Goal: Navigation & Orientation: Find specific page/section

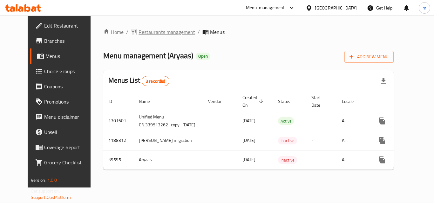
click at [144, 33] on span "Restaurants management" at bounding box center [166, 32] width 57 height 8
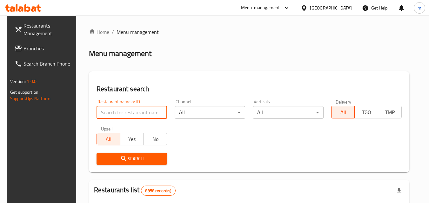
click at [105, 115] on input "search" at bounding box center [132, 112] width 70 height 13
paste input "17005"
type input "17005"
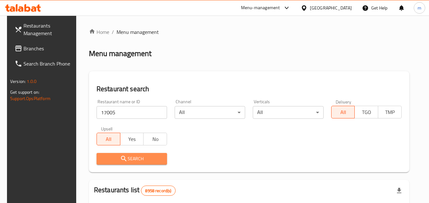
click at [129, 159] on span "Search" at bounding box center [132, 159] width 60 height 8
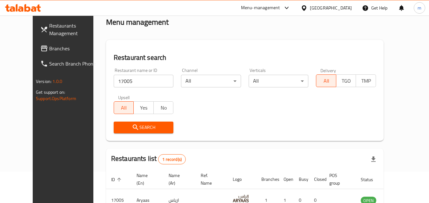
scroll to position [74, 0]
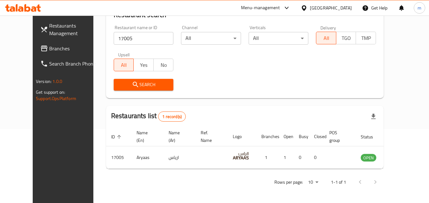
click at [342, 11] on div "[GEOGRAPHIC_DATA]" at bounding box center [331, 7] width 42 height 7
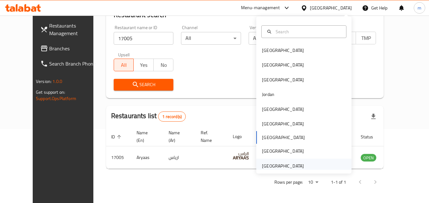
click at [312, 168] on div "[GEOGRAPHIC_DATA]" at bounding box center [303, 166] width 95 height 15
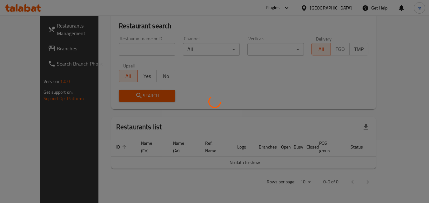
scroll to position [56, 0]
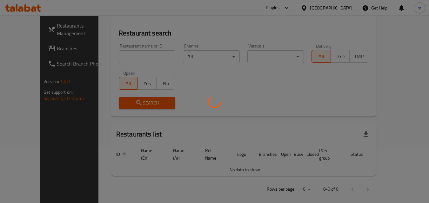
click at [47, 52] on div at bounding box center [214, 101] width 429 height 203
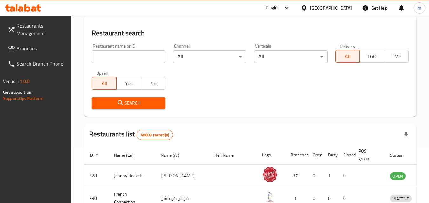
scroll to position [74, 0]
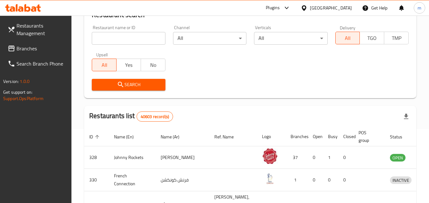
click at [47, 52] on link "Branches" at bounding box center [37, 48] width 69 height 15
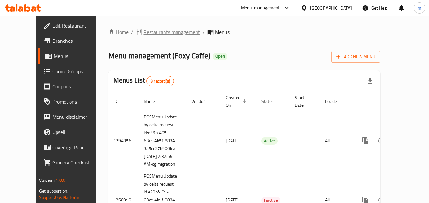
click at [143, 32] on span "Restaurants management" at bounding box center [171, 32] width 57 height 8
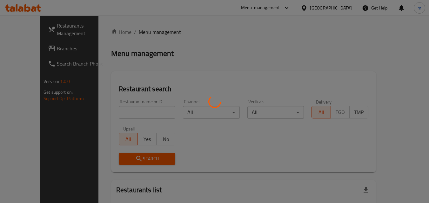
click at [117, 112] on div at bounding box center [214, 101] width 429 height 203
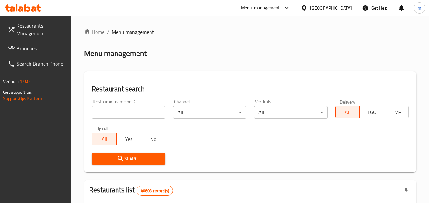
click at [117, 112] on input "search" at bounding box center [128, 112] width 73 height 13
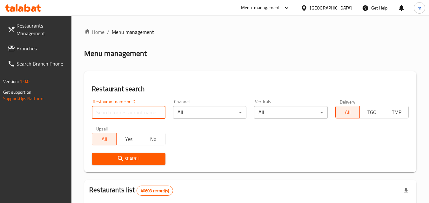
paste input "20200"
type input "20200"
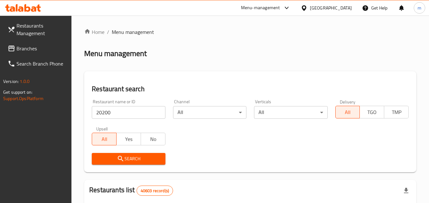
click at [113, 163] on span "Search" at bounding box center [128, 159] width 63 height 8
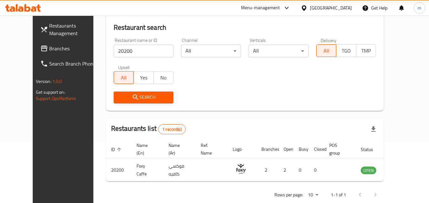
scroll to position [63, 0]
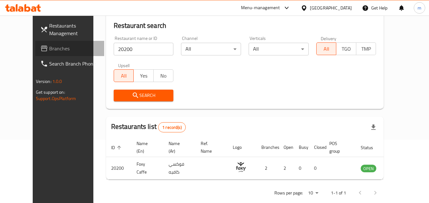
click at [60, 53] on link "Branches" at bounding box center [69, 48] width 69 height 15
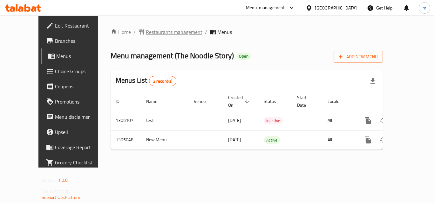
click at [146, 31] on span "Restaurants management" at bounding box center [174, 32] width 57 height 8
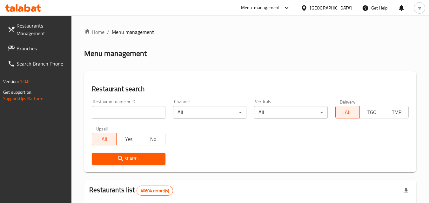
click at [112, 115] on input "search" at bounding box center [128, 112] width 73 height 13
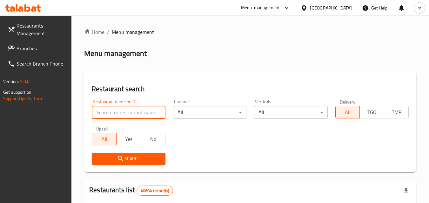
paste input "703529"
type input "703529"
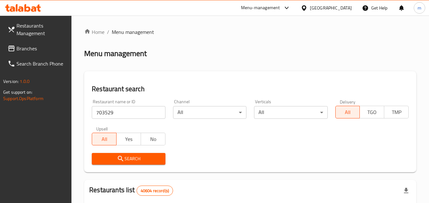
click at [126, 159] on span "Search" at bounding box center [128, 159] width 63 height 8
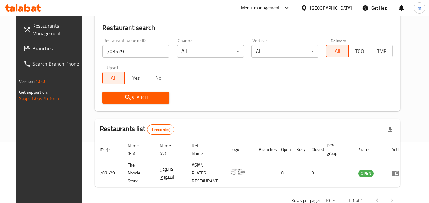
scroll to position [74, 0]
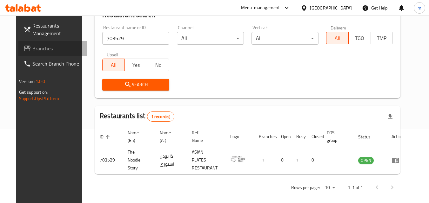
click at [47, 44] on link "Branches" at bounding box center [52, 48] width 69 height 15
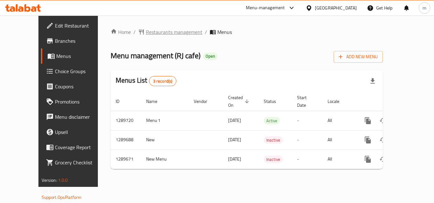
click at [151, 33] on span "Restaurants management" at bounding box center [174, 32] width 57 height 8
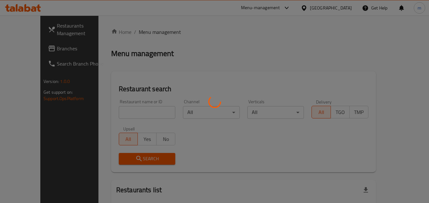
click at [123, 111] on div at bounding box center [214, 101] width 429 height 203
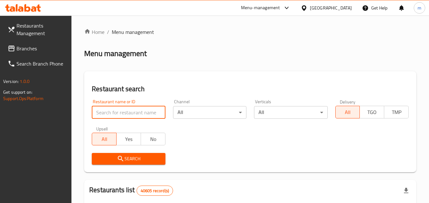
click at [123, 111] on input "search" at bounding box center [128, 112] width 73 height 13
paste input "697804"
type input "697804"
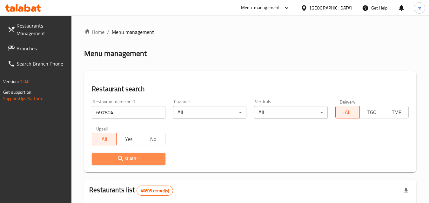
click at [123, 157] on icon "submit" at bounding box center [121, 159] width 8 height 8
click at [123, 157] on div at bounding box center [214, 101] width 429 height 203
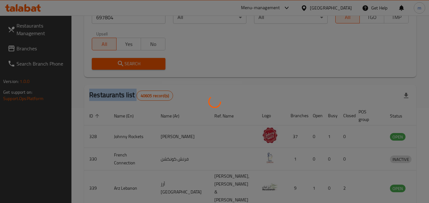
scroll to position [74, 0]
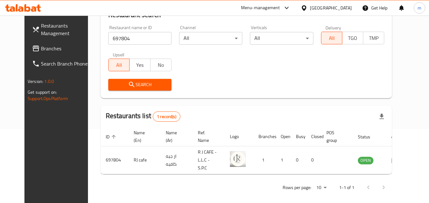
click at [316, 11] on div "[GEOGRAPHIC_DATA]" at bounding box center [331, 7] width 42 height 7
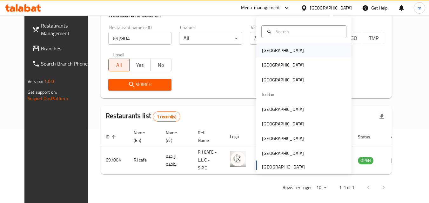
click at [299, 51] on div "[GEOGRAPHIC_DATA]" at bounding box center [303, 50] width 95 height 15
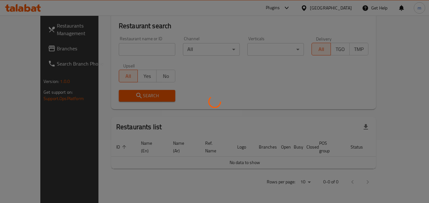
scroll to position [56, 0]
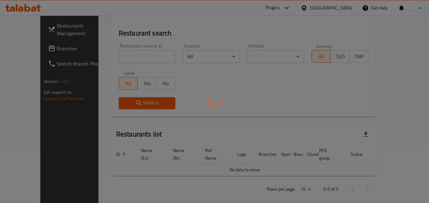
click at [53, 49] on div at bounding box center [214, 101] width 429 height 203
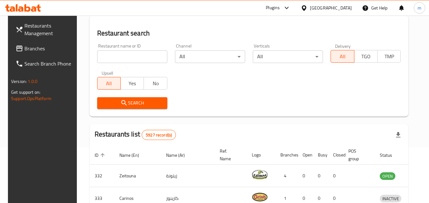
scroll to position [74, 0]
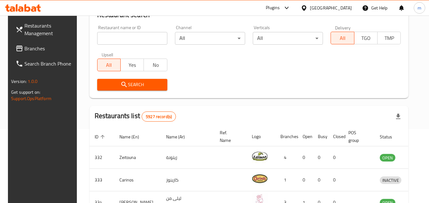
click at [53, 49] on div "Restaurants Management Branches Search Branch Phone Version: 1.0.0 Get support …" at bounding box center [214, 162] width 413 height 442
click at [53, 49] on span "Branches" at bounding box center [49, 49] width 50 height 8
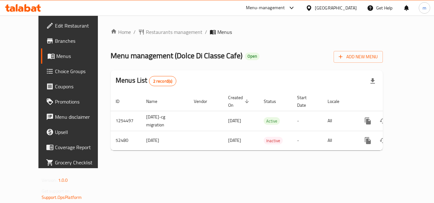
click at [146, 33] on span "Restaurants management" at bounding box center [174, 32] width 57 height 8
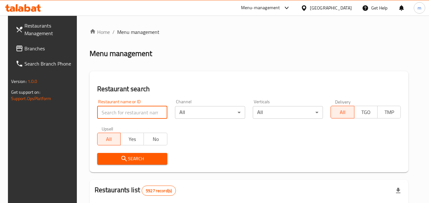
click at [108, 112] on input "search" at bounding box center [132, 112] width 70 height 13
paste input "26067"
type input "26067"
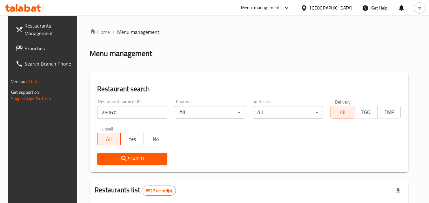
click at [117, 158] on span "Search" at bounding box center [132, 159] width 60 height 8
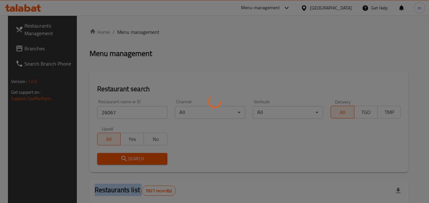
click at [117, 158] on div at bounding box center [214, 101] width 429 height 203
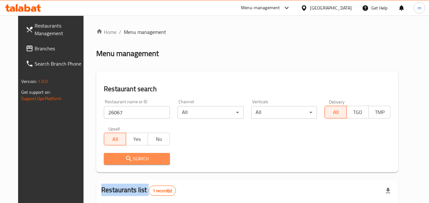
click at [125, 157] on icon "submit" at bounding box center [129, 159] width 8 height 8
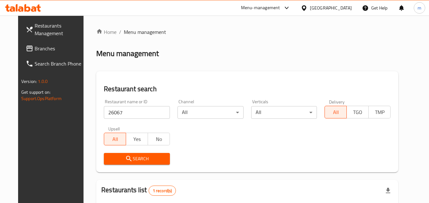
click at [337, 5] on div "[GEOGRAPHIC_DATA]" at bounding box center [331, 7] width 42 height 7
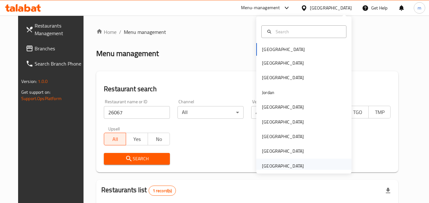
click at [308, 163] on div "[GEOGRAPHIC_DATA]" at bounding box center [303, 166] width 95 height 15
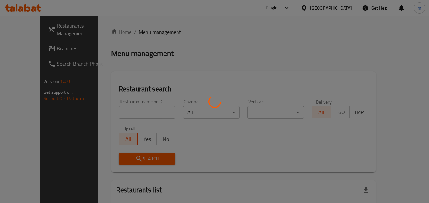
click at [26, 47] on div at bounding box center [214, 101] width 429 height 203
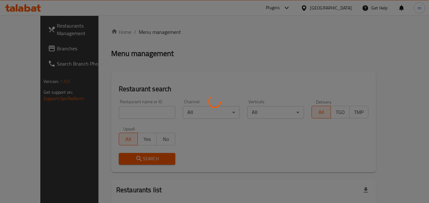
click at [26, 47] on div at bounding box center [214, 101] width 429 height 203
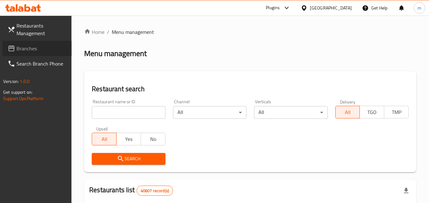
click at [26, 47] on span "Branches" at bounding box center [42, 49] width 50 height 8
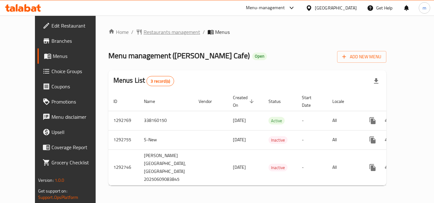
click at [143, 32] on span "Restaurants management" at bounding box center [171, 32] width 57 height 8
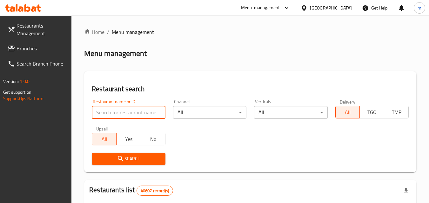
click at [107, 109] on input "search" at bounding box center [128, 112] width 73 height 13
paste input "699211"
type input "699211"
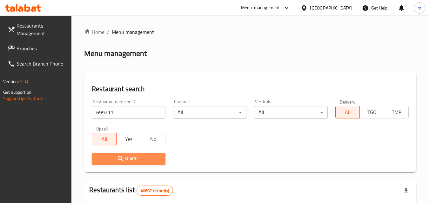
click at [105, 158] on span "Search" at bounding box center [128, 159] width 63 height 8
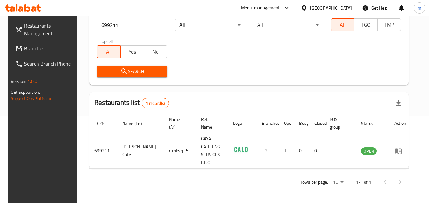
scroll to position [74, 0]
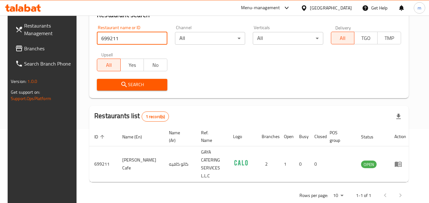
click at [121, 40] on input "699211" at bounding box center [132, 38] width 70 height 13
click at [32, 43] on link "Branches" at bounding box center [44, 48] width 69 height 15
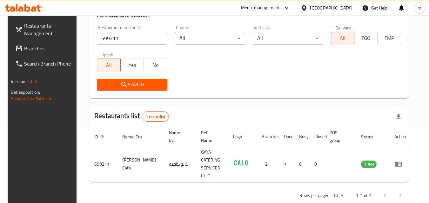
click at [32, 43] on link "Branches" at bounding box center [44, 48] width 69 height 15
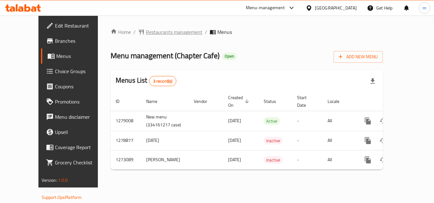
click at [147, 35] on span "Restaurants management" at bounding box center [174, 32] width 57 height 8
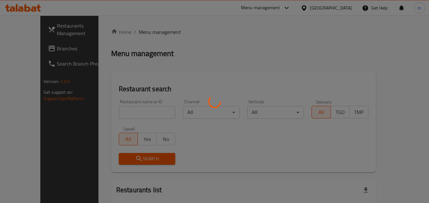
click at [126, 114] on div at bounding box center [214, 101] width 429 height 203
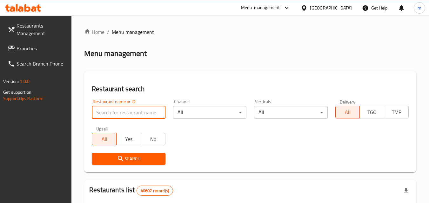
click at [100, 113] on input "search" at bounding box center [128, 112] width 73 height 13
paste input "690589"
type input "690589"
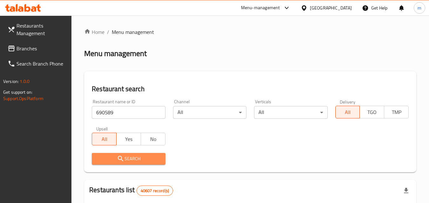
click at [107, 157] on span "Search" at bounding box center [128, 159] width 63 height 8
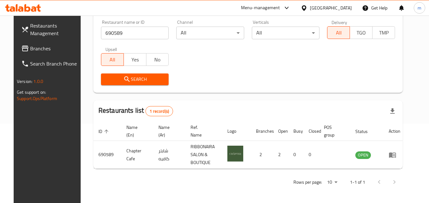
scroll to position [80, 0]
click at [37, 49] on span "Branches" at bounding box center [55, 49] width 50 height 8
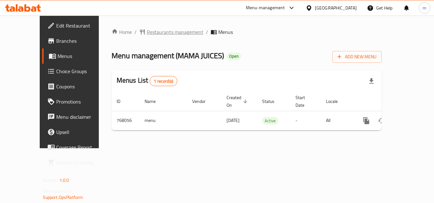
click at [147, 32] on span "Restaurants management" at bounding box center [175, 32] width 57 height 8
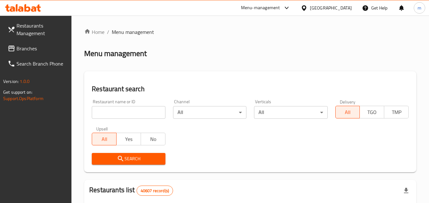
click at [107, 115] on input "search" at bounding box center [128, 112] width 73 height 13
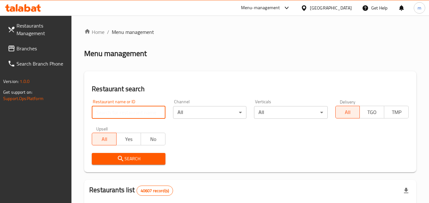
paste input "650916"
type input "650916"
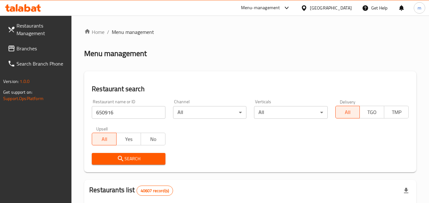
click at [116, 161] on span "Search" at bounding box center [128, 159] width 63 height 8
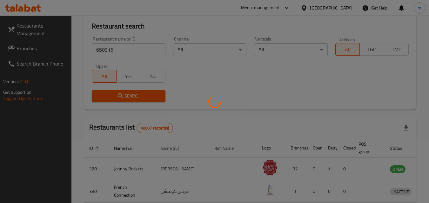
scroll to position [63, 0]
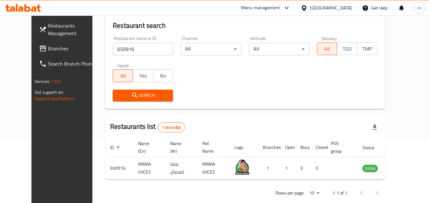
click at [326, 4] on div "[GEOGRAPHIC_DATA]" at bounding box center [326, 7] width 61 height 15
click at [323, 9] on div "[GEOGRAPHIC_DATA]" at bounding box center [331, 7] width 42 height 7
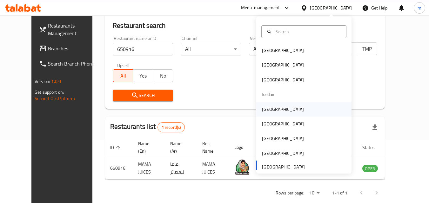
click at [312, 108] on div "Kuwait" at bounding box center [303, 109] width 95 height 15
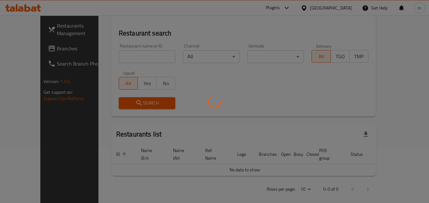
click at [29, 45] on div at bounding box center [214, 101] width 429 height 203
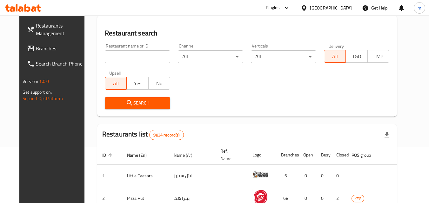
scroll to position [63, 0]
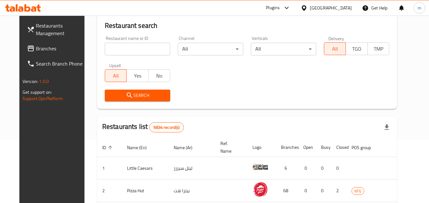
click at [36, 45] on span "Branches" at bounding box center [61, 49] width 50 height 8
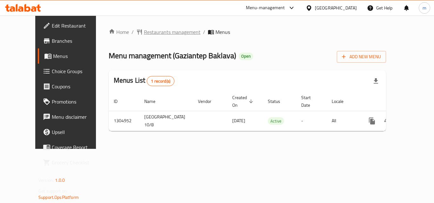
click at [144, 34] on span "Restaurants management" at bounding box center [172, 32] width 57 height 8
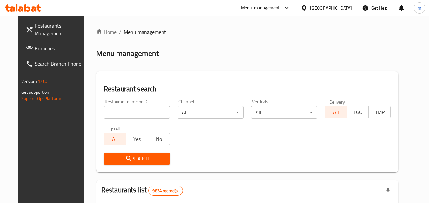
click at [116, 112] on input "search" at bounding box center [137, 112] width 66 height 13
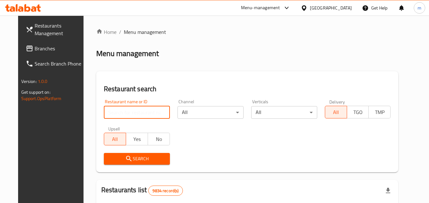
paste input "703490"
type input "703490"
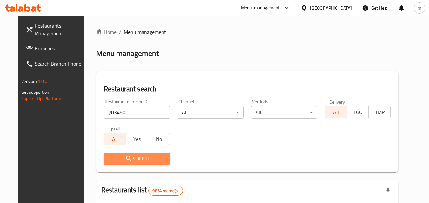
click at [117, 163] on span "Search" at bounding box center [137, 159] width 56 height 8
click at [117, 163] on div at bounding box center [214, 101] width 429 height 203
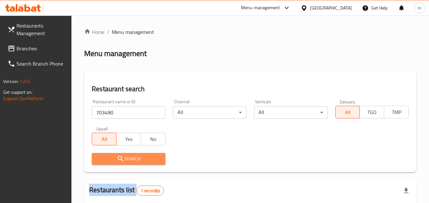
click at [115, 159] on span "Search" at bounding box center [128, 159] width 63 height 8
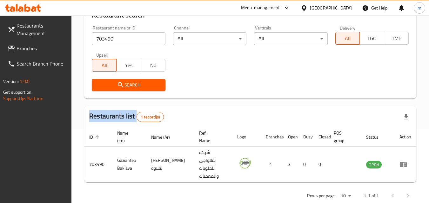
scroll to position [80, 0]
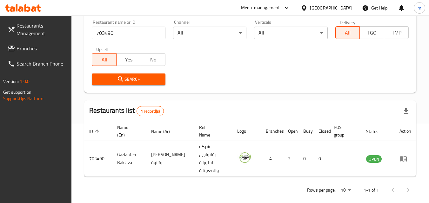
click at [342, 6] on div "[GEOGRAPHIC_DATA]" at bounding box center [331, 7] width 42 height 7
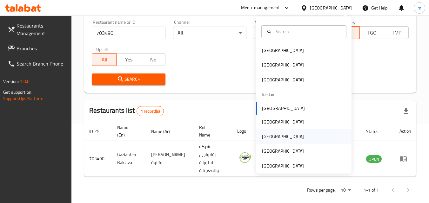
click at [299, 132] on div "[GEOGRAPHIC_DATA]" at bounding box center [303, 137] width 95 height 15
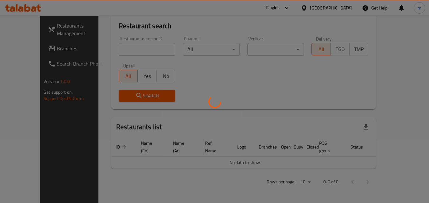
scroll to position [56, 0]
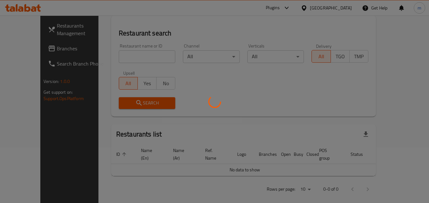
click at [45, 51] on div at bounding box center [214, 101] width 429 height 203
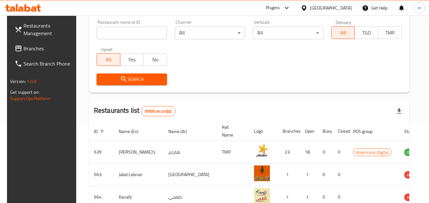
click at [45, 51] on span "Branches" at bounding box center [48, 49] width 50 height 8
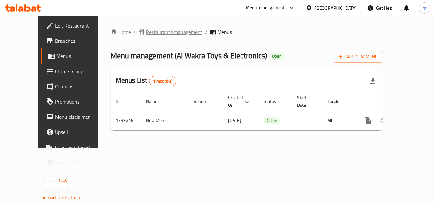
click at [146, 34] on span "Restaurants management" at bounding box center [174, 32] width 57 height 8
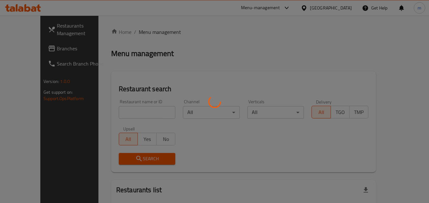
click at [115, 115] on div at bounding box center [214, 101] width 429 height 203
click at [115, 111] on div at bounding box center [214, 101] width 429 height 203
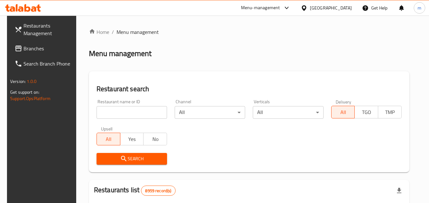
click at [115, 111] on input "search" at bounding box center [132, 112] width 70 height 13
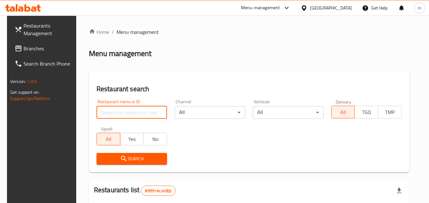
paste input "701399"
type input "701399"
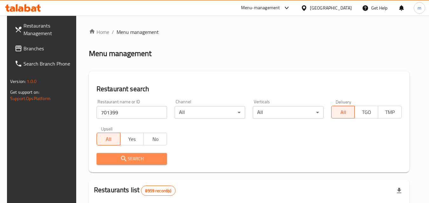
click at [126, 155] on span "Search" at bounding box center [132, 159] width 60 height 8
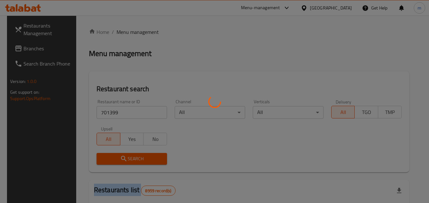
click at [126, 155] on div at bounding box center [214, 101] width 429 height 203
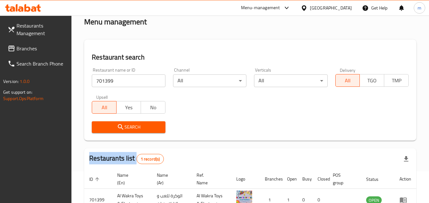
scroll to position [63, 0]
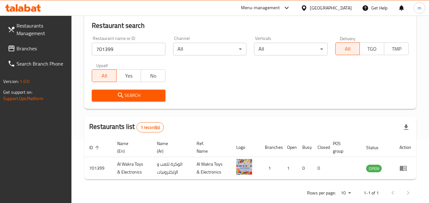
click at [346, 9] on div "[GEOGRAPHIC_DATA]" at bounding box center [331, 7] width 42 height 7
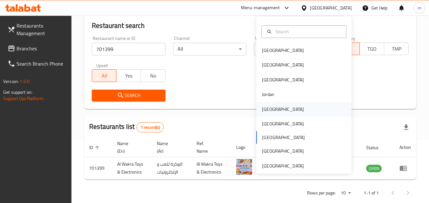
click at [291, 114] on div "[GEOGRAPHIC_DATA]" at bounding box center [303, 109] width 95 height 15
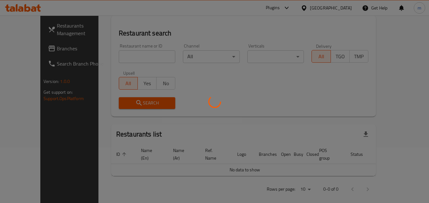
click at [49, 43] on div at bounding box center [214, 101] width 429 height 203
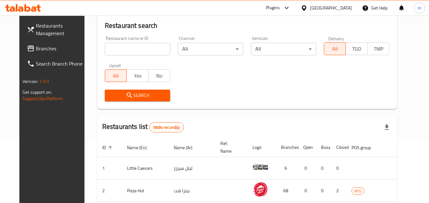
click at [47, 47] on span "Branches" at bounding box center [61, 49] width 50 height 8
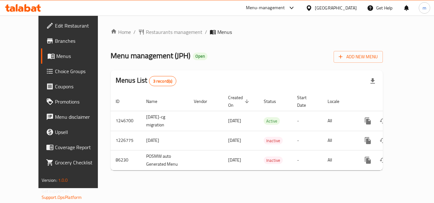
click at [146, 32] on span "Restaurants management" at bounding box center [174, 32] width 57 height 8
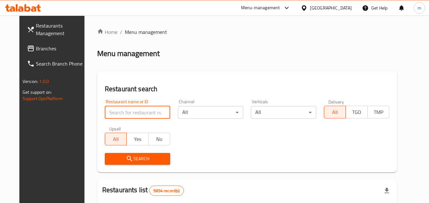
click at [105, 110] on input "search" at bounding box center [137, 112] width 65 height 13
paste input "7133"
type input "7133"
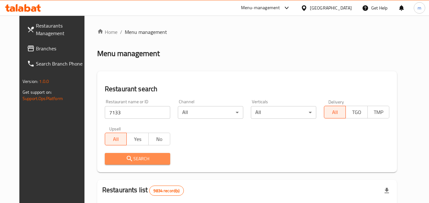
click at [127, 156] on span "Search" at bounding box center [137, 159] width 55 height 8
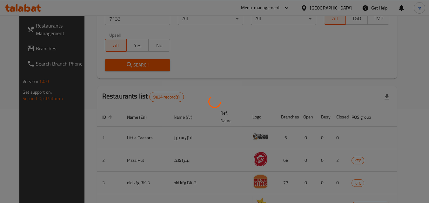
scroll to position [74, 0]
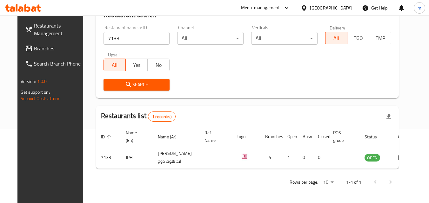
click at [343, 1] on div "[GEOGRAPHIC_DATA]" at bounding box center [326, 7] width 61 height 15
click at [345, 8] on div "[GEOGRAPHIC_DATA]" at bounding box center [331, 7] width 42 height 7
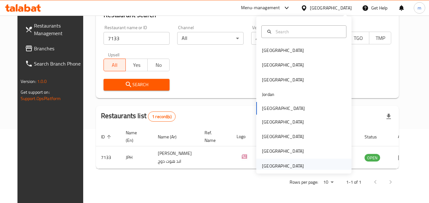
click at [340, 163] on div "[GEOGRAPHIC_DATA]" at bounding box center [303, 166] width 95 height 15
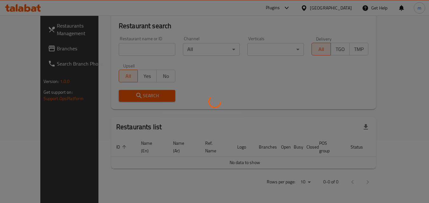
scroll to position [56, 0]
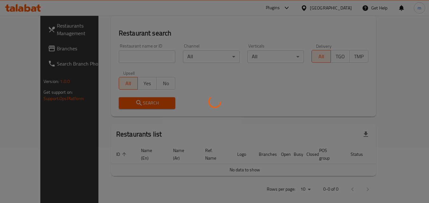
click at [35, 41] on div at bounding box center [214, 101] width 429 height 203
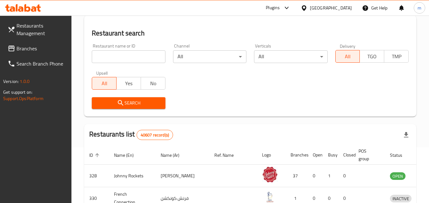
scroll to position [74, 0]
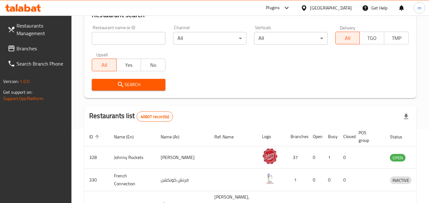
click at [36, 45] on span "Branches" at bounding box center [42, 49] width 50 height 8
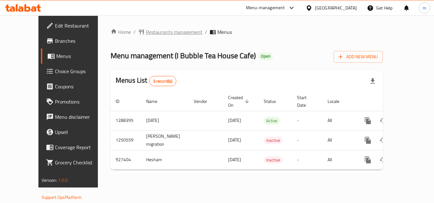
click at [146, 31] on span "Restaurants management" at bounding box center [174, 32] width 57 height 8
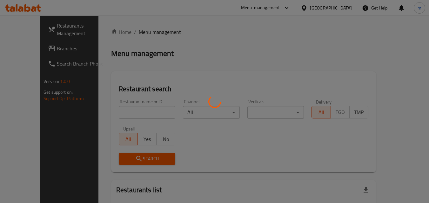
click at [101, 112] on div at bounding box center [214, 101] width 429 height 203
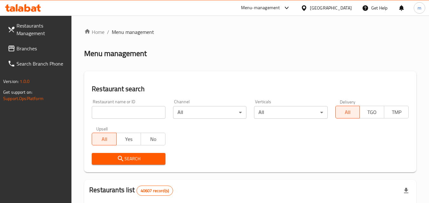
click at [107, 110] on input "search" at bounding box center [128, 112] width 73 height 13
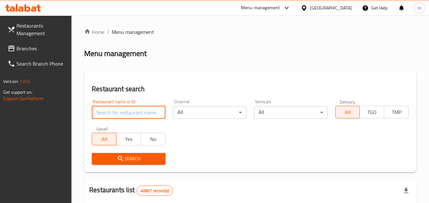
paste input "658825"
type input "658825"
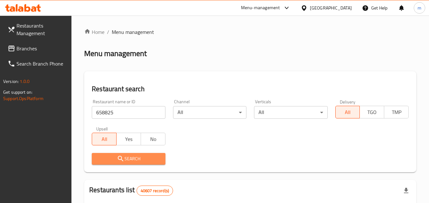
click at [116, 157] on span "Search" at bounding box center [128, 159] width 63 height 8
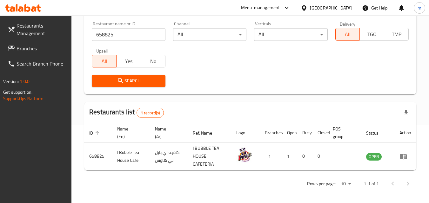
scroll to position [80, 0]
